Goal: Task Accomplishment & Management: Manage account settings

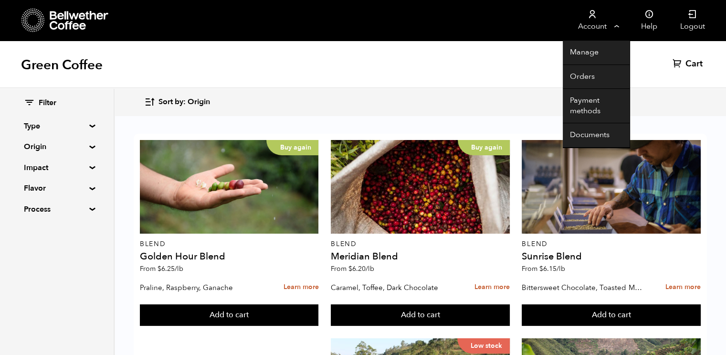
click at [613, 26] on link "Account" at bounding box center [592, 20] width 59 height 41
click at [597, 25] on link "Account" at bounding box center [592, 20] width 59 height 41
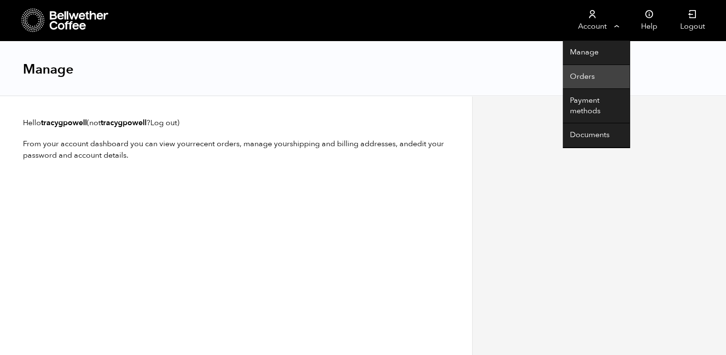
click at [587, 76] on link "Orders" at bounding box center [596, 77] width 67 height 24
